Goal: Task Accomplishment & Management: Complete application form

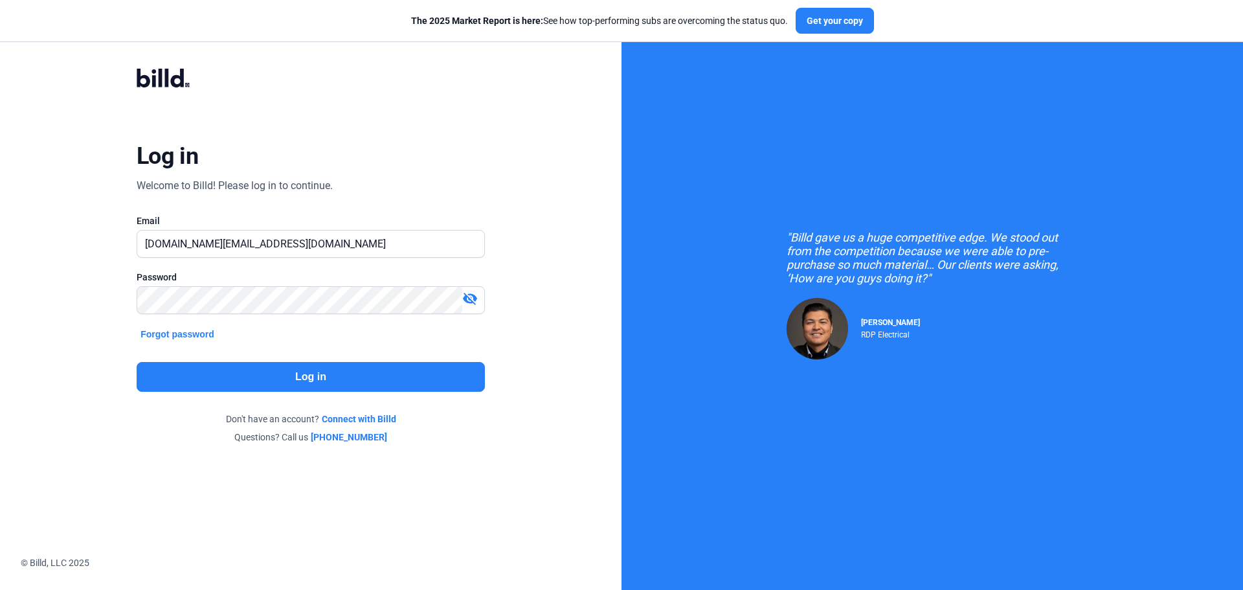
click at [327, 375] on button "Log in" at bounding box center [311, 377] width 348 height 30
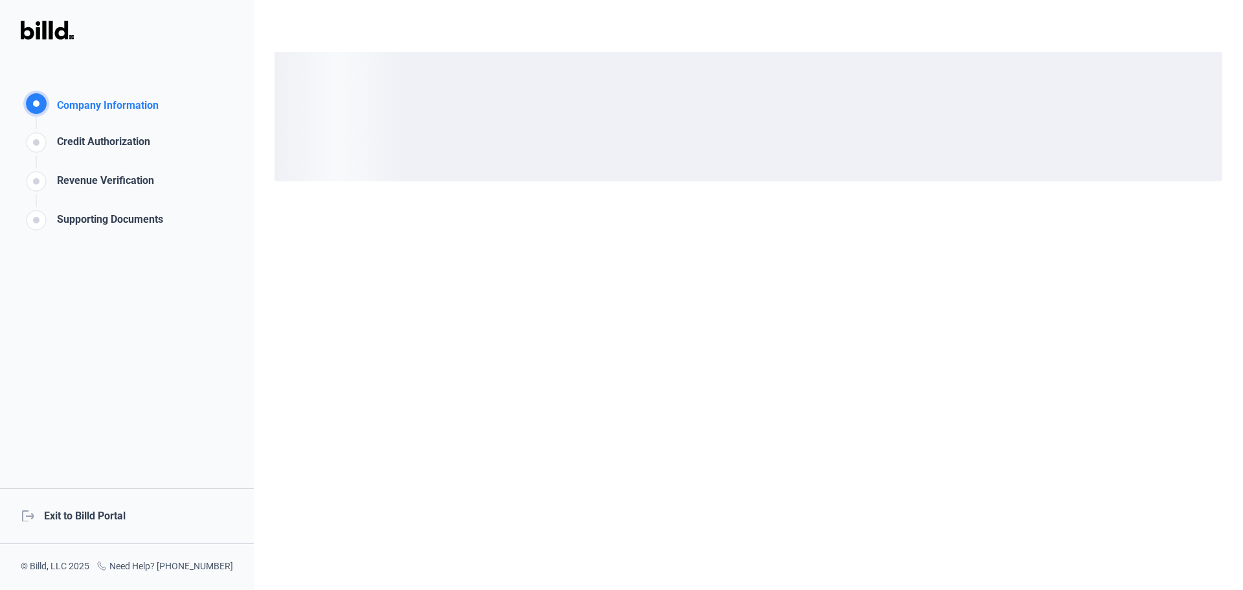
click at [105, 518] on div "logout Exit to Billd Portal" at bounding box center [127, 516] width 254 height 56
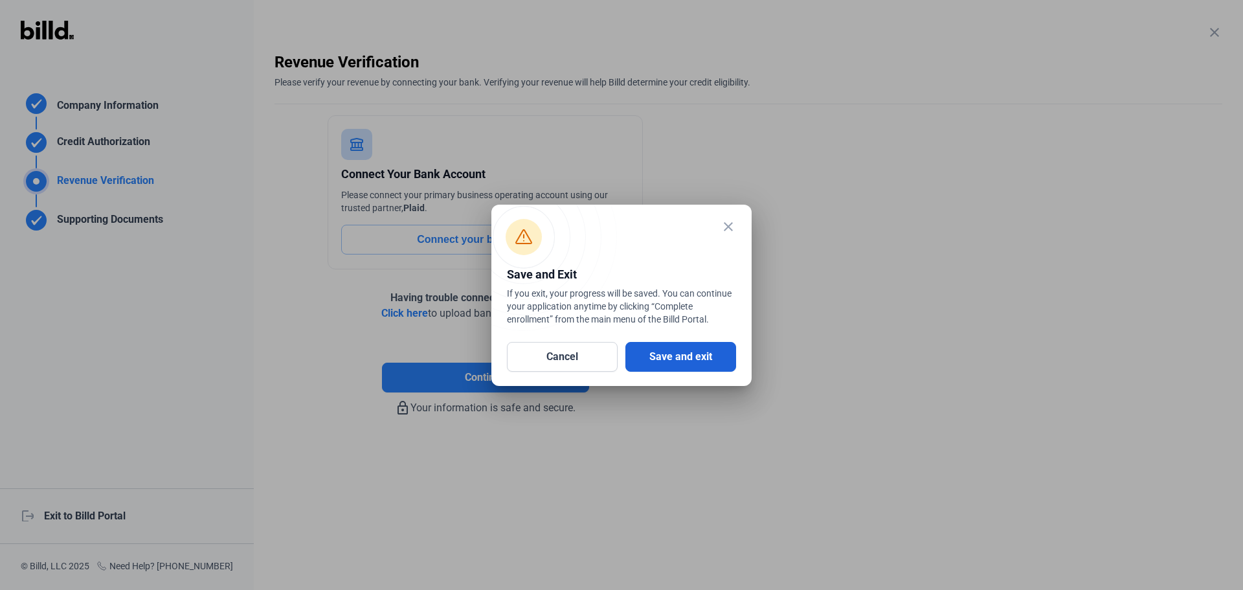
click at [722, 357] on button "Save and exit" at bounding box center [680, 357] width 111 height 30
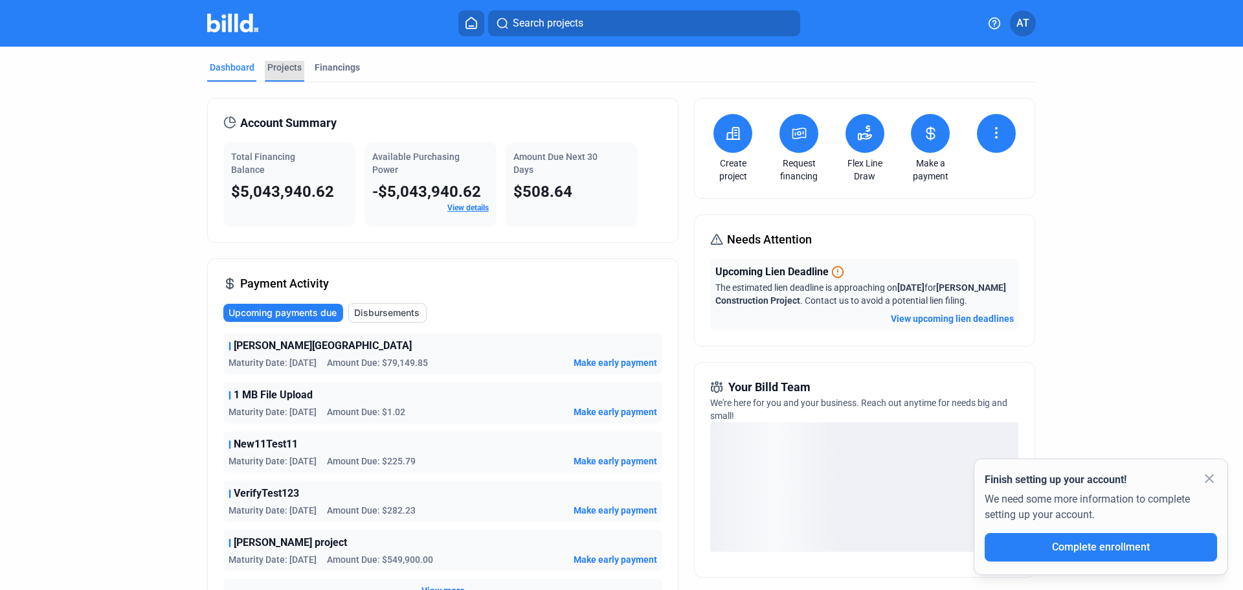
click at [282, 67] on div "Projects" at bounding box center [284, 67] width 34 height 13
